Goal: Transaction & Acquisition: Purchase product/service

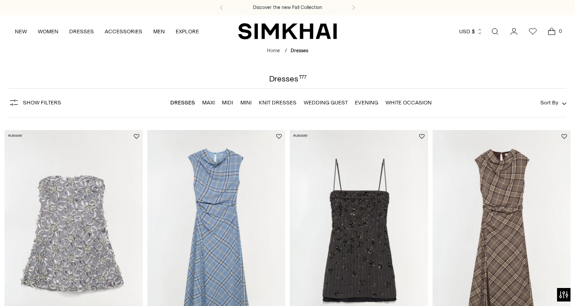
click at [495, 28] on icon "Open search modal" at bounding box center [495, 31] width 10 height 7
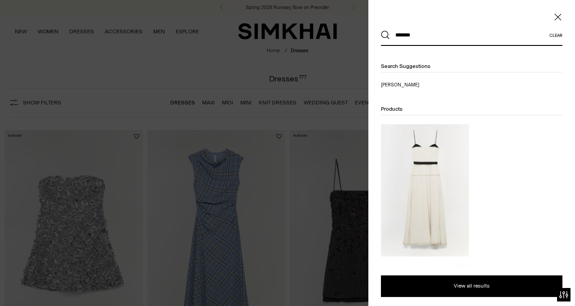
type input "*******"
drag, startPoint x: 495, startPoint y: 28, endPoint x: 425, endPoint y: 178, distance: 165.9
click at [425, 178] on img at bounding box center [425, 190] width 88 height 132
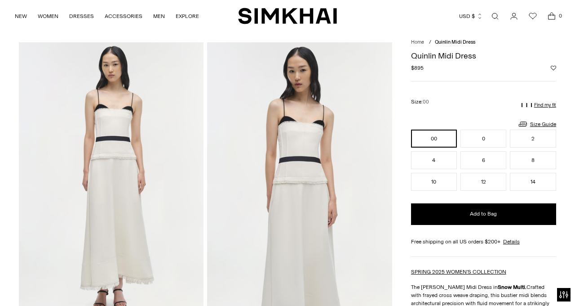
scroll to position [22, 0]
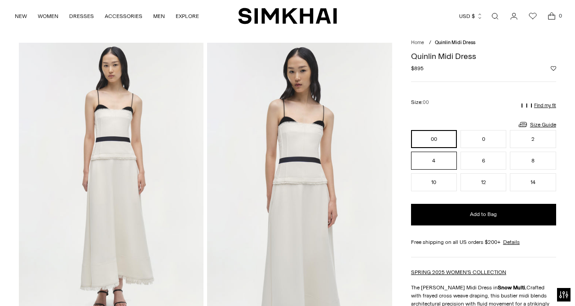
click at [435, 158] on button "4" at bounding box center [434, 160] width 46 height 18
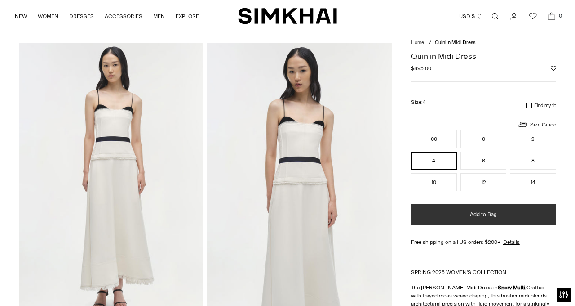
click at [457, 213] on button "Add to Bag" at bounding box center [483, 215] width 145 height 22
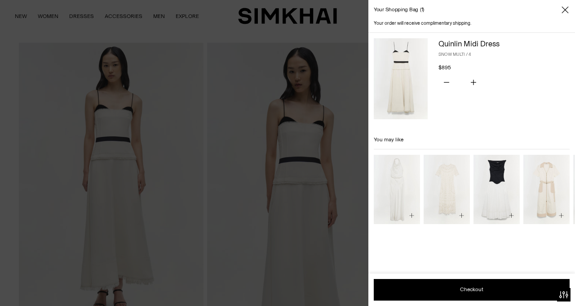
click at [564, 8] on icon "Close" at bounding box center [565, 9] width 7 height 7
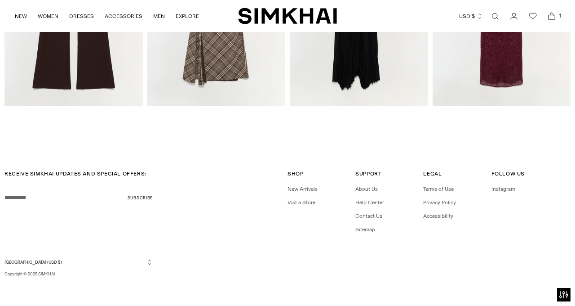
scroll to position [1340, 0]
